Goal: Task Accomplishment & Management: Use online tool/utility

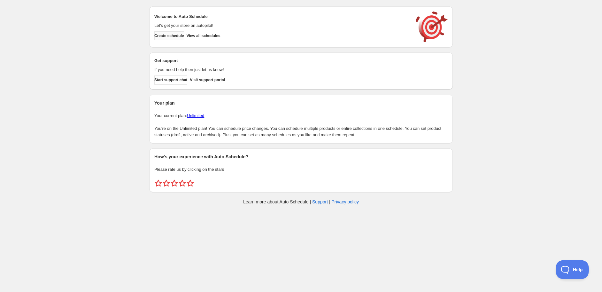
click at [172, 32] on button "Create schedule" at bounding box center [169, 35] width 30 height 9
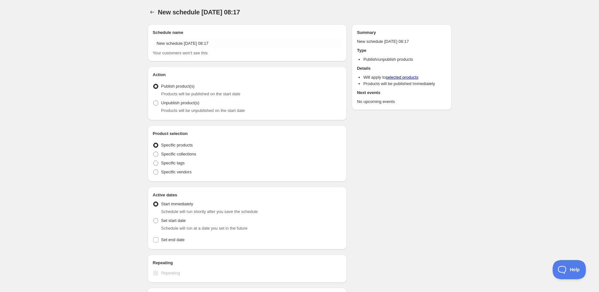
radio input "true"
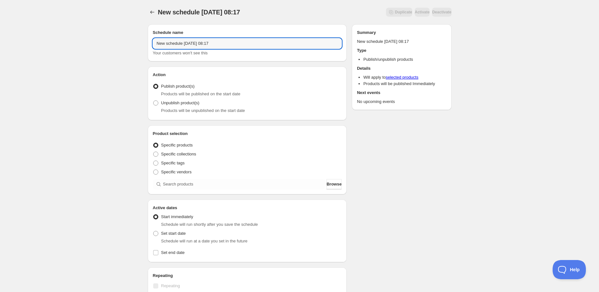
drag, startPoint x: 266, startPoint y: 39, endPoint x: -61, endPoint y: 23, distance: 327.8
click at [0, 23] on html "New schedule Oct 09 2025 08:17. This page is ready New schedule Oct 09 2025 08:…" at bounding box center [299, 146] width 599 height 292
paste input "Fluffe Pink Lemonade Fairy Floss | 9g (BB 16.10.25)"
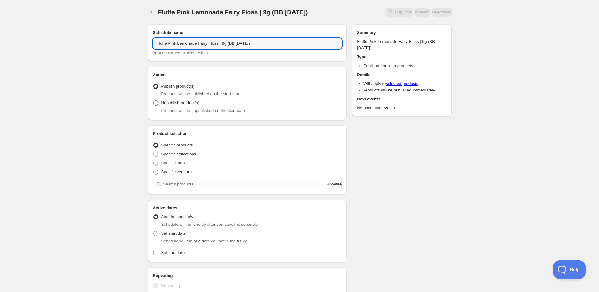
type input "Fluffe Pink Lemonade Fairy Floss | 9g (BB 16.10.25)"
drag, startPoint x: 169, startPoint y: 104, endPoint x: 171, endPoint y: 106, distance: 3.4
click at [169, 104] on span "Unpublish product(s)" at bounding box center [180, 102] width 38 height 5
click at [153, 101] on input "Unpublish product(s)" at bounding box center [153, 100] width 0 height 0
radio input "true"
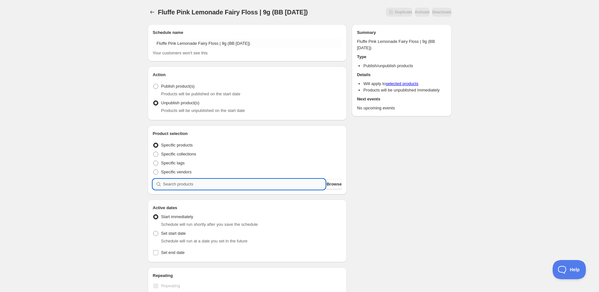
click at [188, 186] on input "search" at bounding box center [244, 184] width 162 height 10
paste input "Fluffe Pink Lemonade Fairy Floss | 9g (BB 16.10.25)"
type input "Fluffe Pink Lemonade Fairy Floss | 9g (BB 16.10.25)"
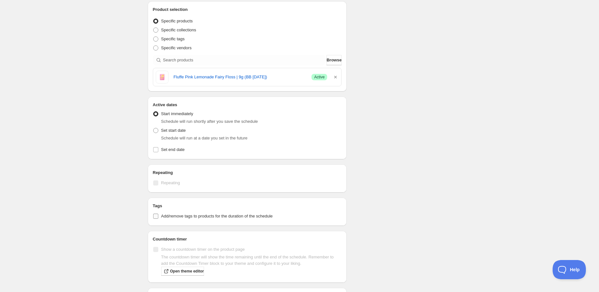
scroll to position [142, 0]
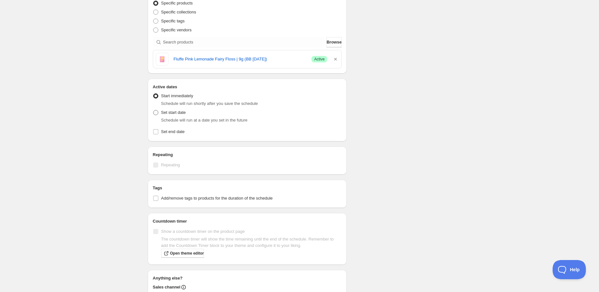
click at [161, 108] on label "Set start date" at bounding box center [169, 112] width 33 height 9
click at [153, 110] on input "Set start date" at bounding box center [153, 110] width 0 height 0
radio input "true"
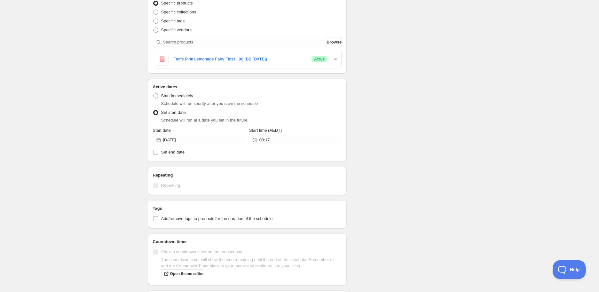
click at [200, 134] on div "Start date 2025-10-09" at bounding box center [199, 136] width 92 height 18
click at [200, 136] on input "2025-10-09" at bounding box center [204, 140] width 82 height 10
click at [237, 154] on icon "Show next month, November 2025" at bounding box center [237, 154] width 4 height 3
click at [165, 206] on span "16" at bounding box center [164, 205] width 7 height 5
type input "2025-11-16"
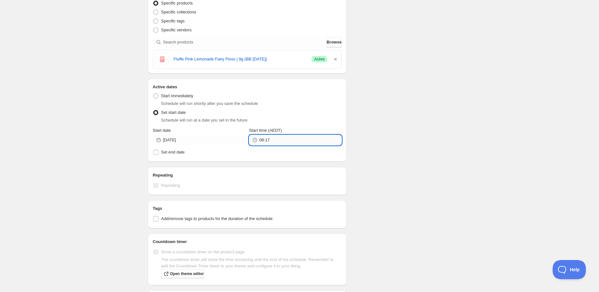
click at [270, 137] on input "08:17" at bounding box center [300, 140] width 82 height 10
click at [270, 270] on button "05:00" at bounding box center [295, 269] width 89 height 10
type input "05:00"
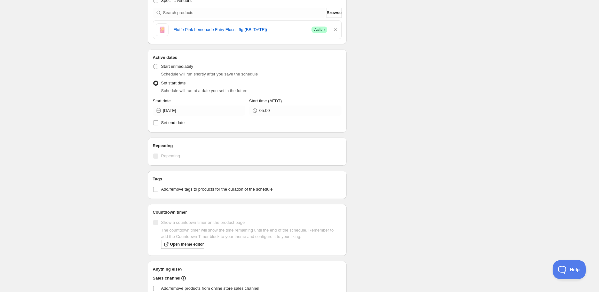
scroll to position [234, 0]
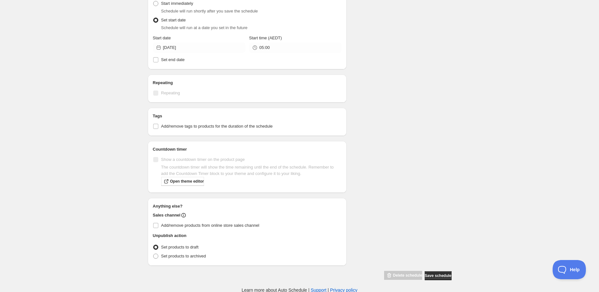
click at [167, 118] on h2 "Tags" at bounding box center [247, 116] width 189 height 6
click at [172, 126] on span "Add/remove tags to products for the duration of the schedule" at bounding box center [217, 126] width 112 height 5
click at [158, 126] on input "Add/remove tags to products for the duration of the schedule" at bounding box center [155, 126] width 5 height 5
checkbox input "true"
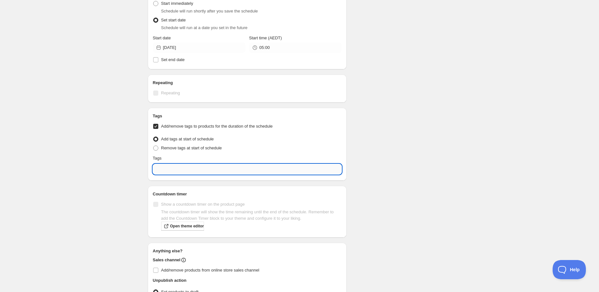
click at [164, 170] on input "text" at bounding box center [247, 169] width 189 height 10
click at [176, 198] on div "EXP Draft" at bounding box center [247, 198] width 179 height 9
type input "EXP Draft"
checkbox input "true"
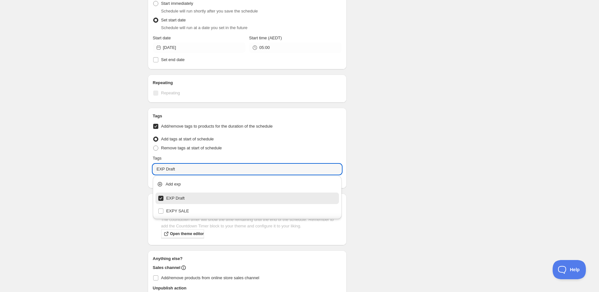
type input "EXP Draft"
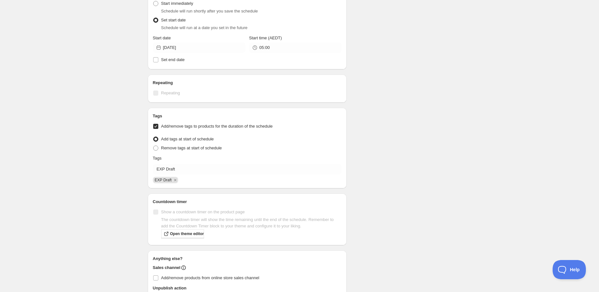
click at [463, 202] on div "Fluffe Pink Lemonade Fairy Floss | 9g (BB 16.10.25). This page is ready Fluffe …" at bounding box center [299, 56] width 599 height 580
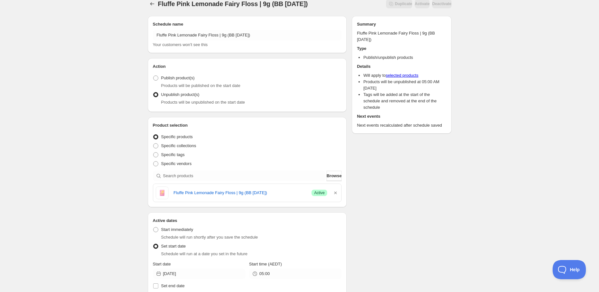
scroll to position [0, 0]
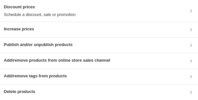
click at [37, 42] on h3 "Publish and/or unpublish products" at bounding box center [38, 45] width 69 height 6
